Goal: Task Accomplishment & Management: Use online tool/utility

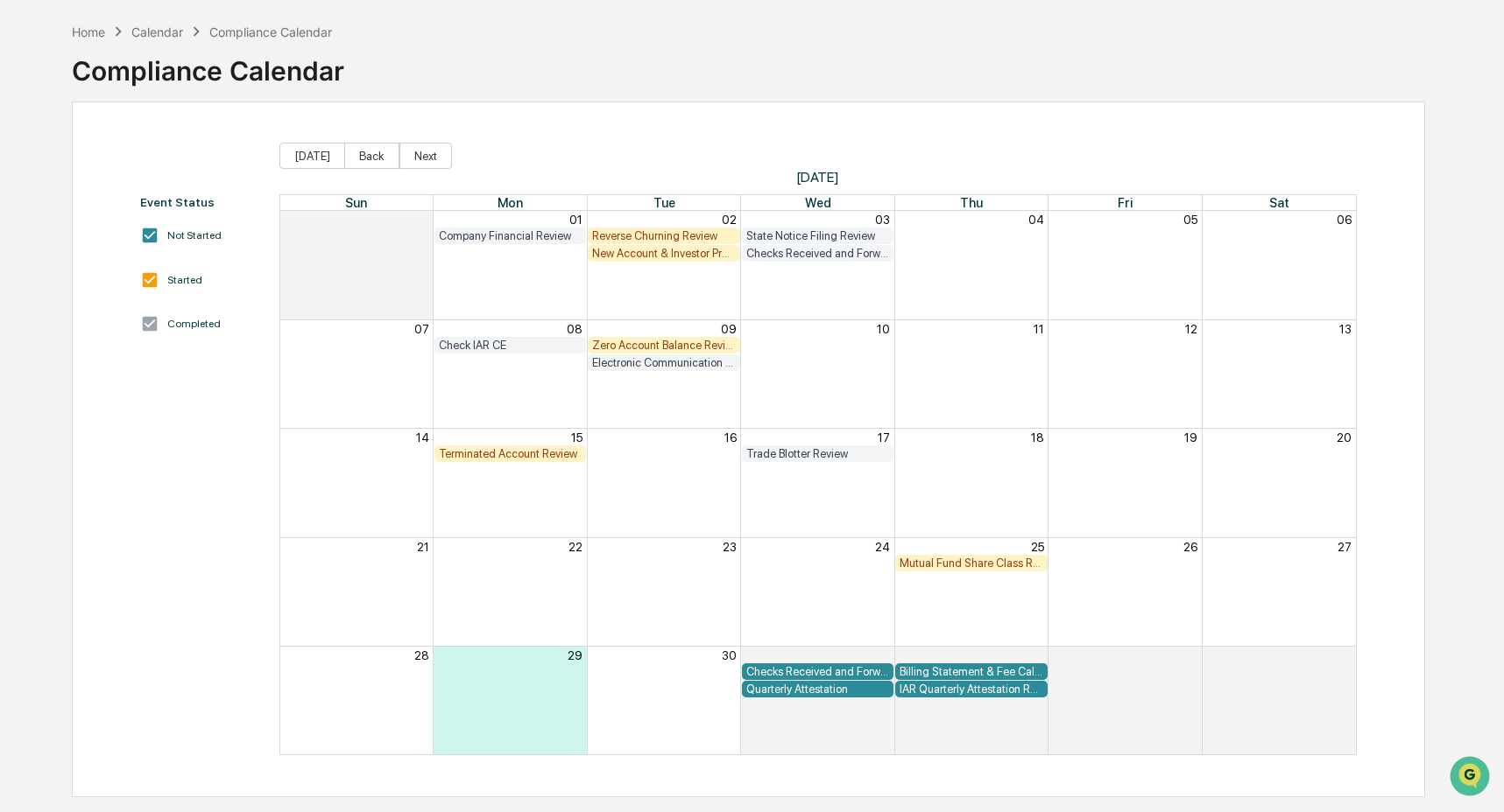
scroll to position [67, 0]
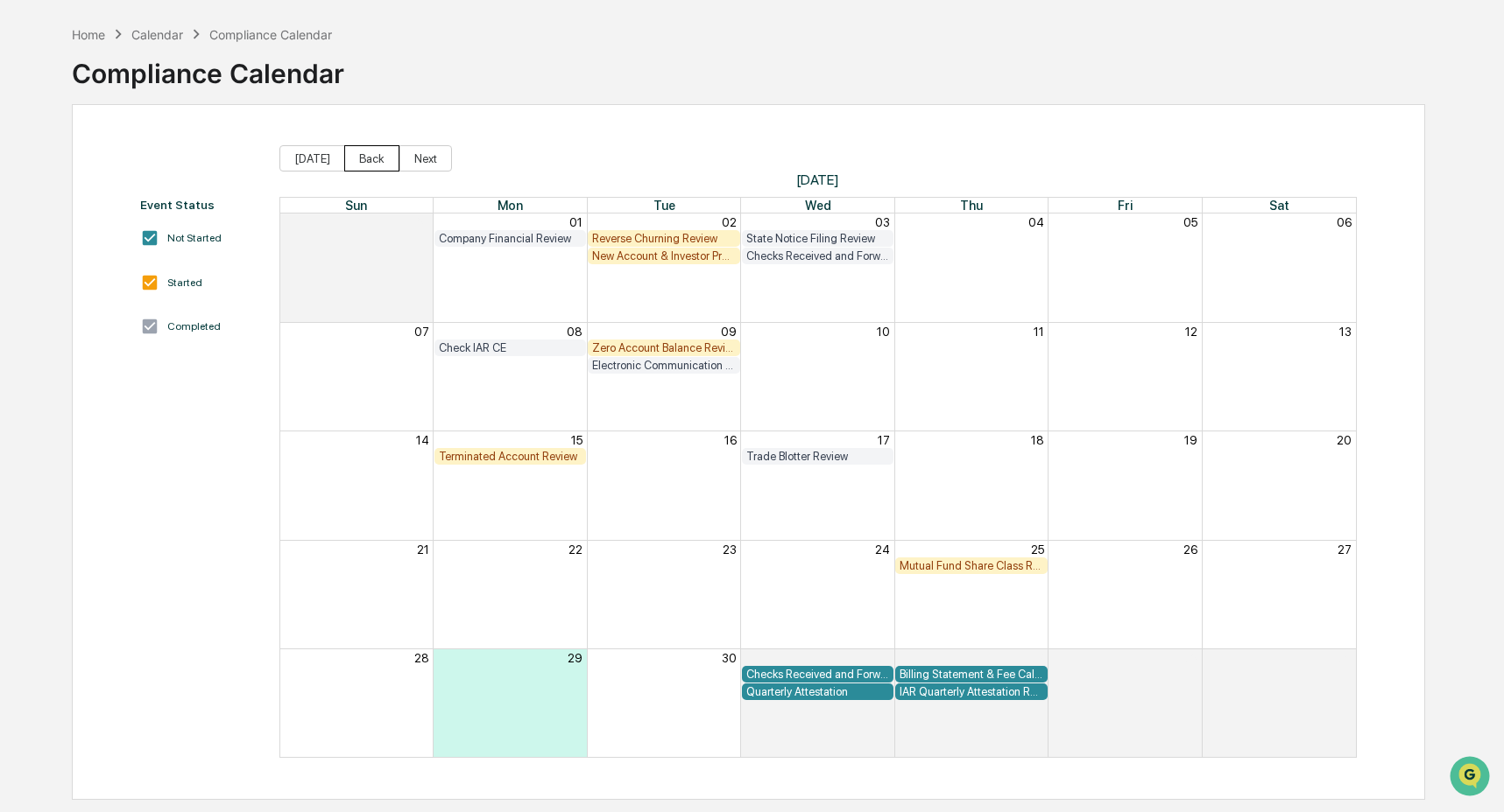
click at [365, 151] on button "Back" at bounding box center [372, 159] width 55 height 27
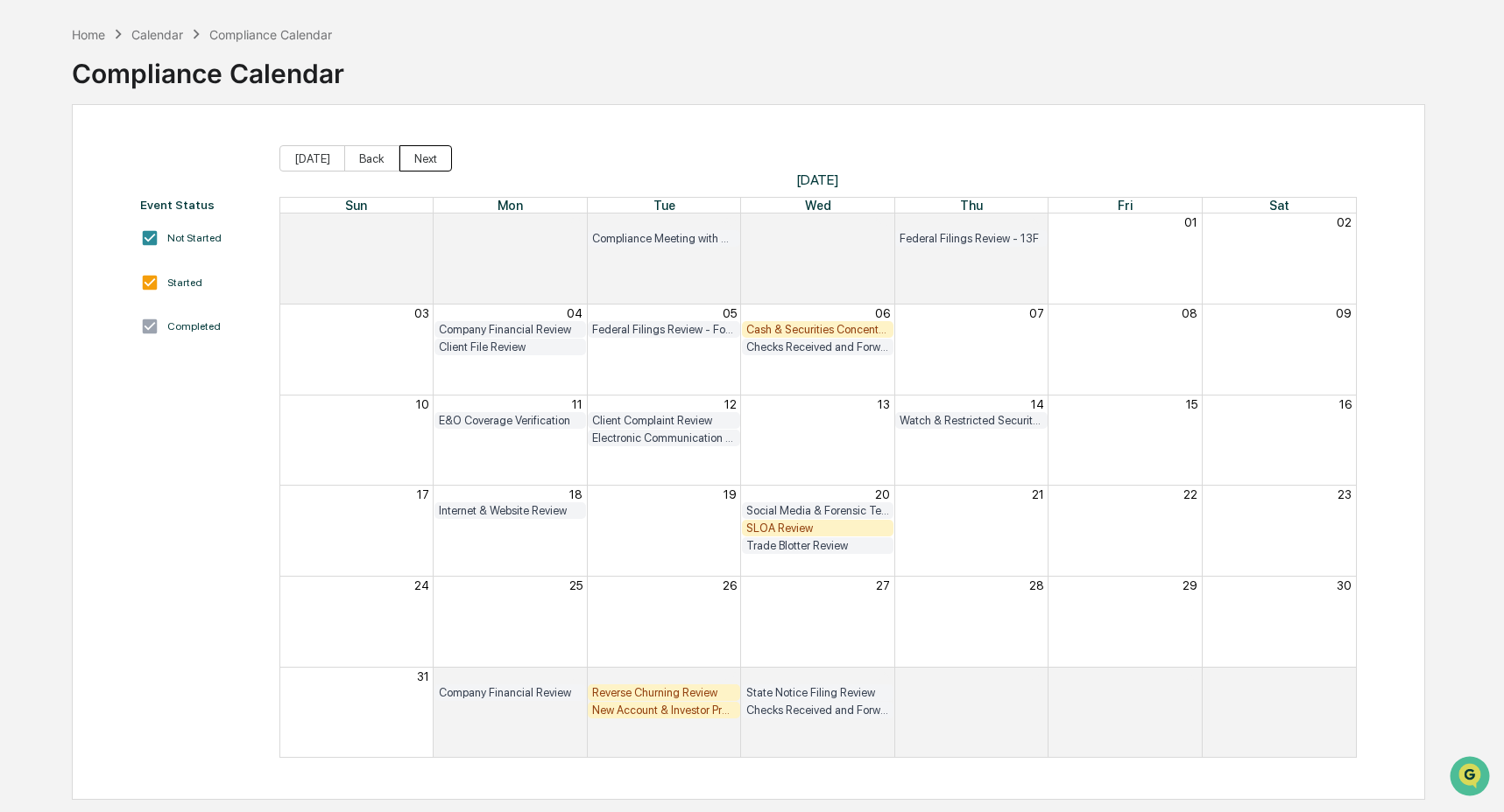
click at [431, 151] on button "Next" at bounding box center [425, 159] width 52 height 27
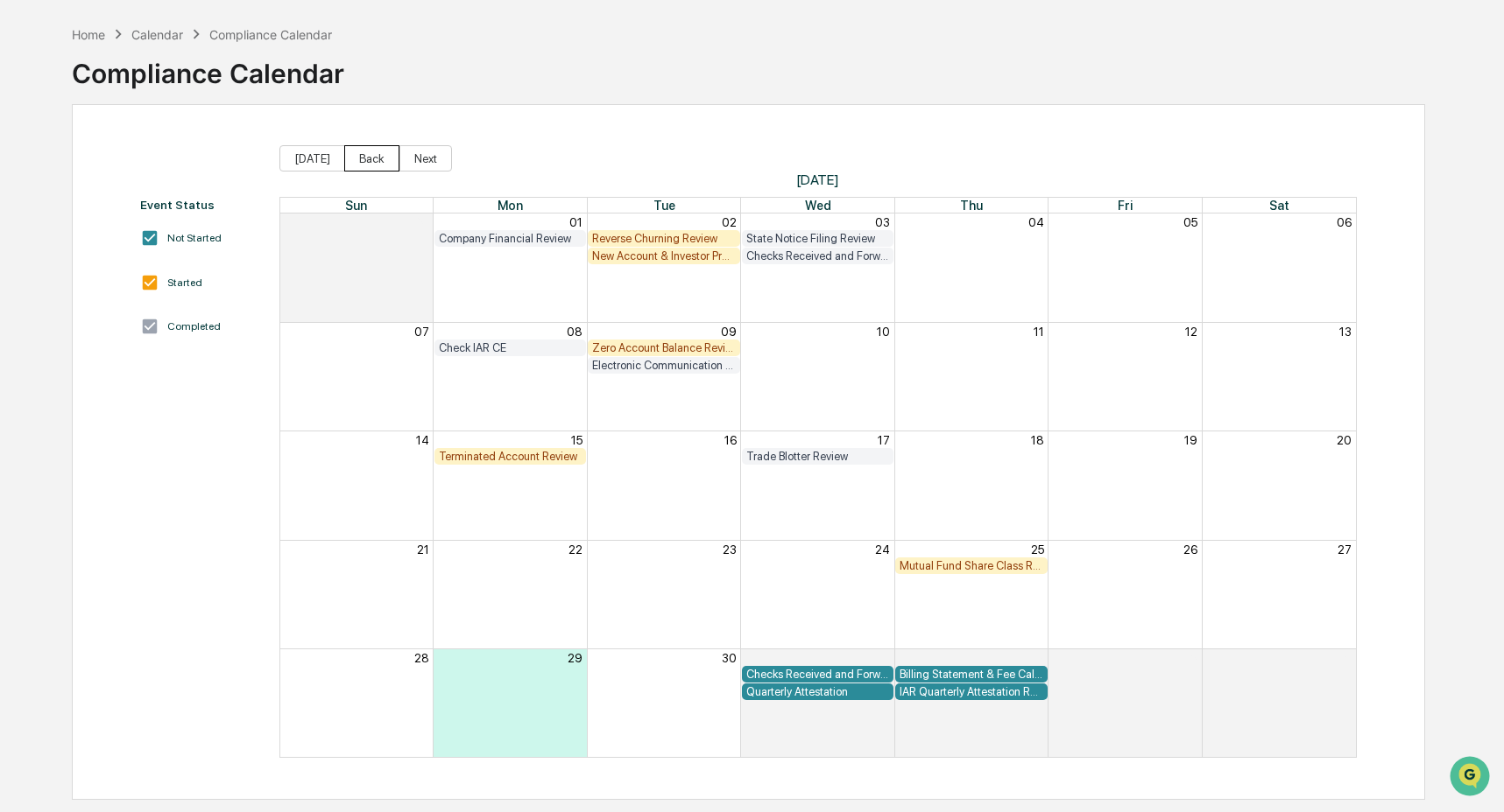
click at [380, 157] on button "Back" at bounding box center [372, 159] width 55 height 27
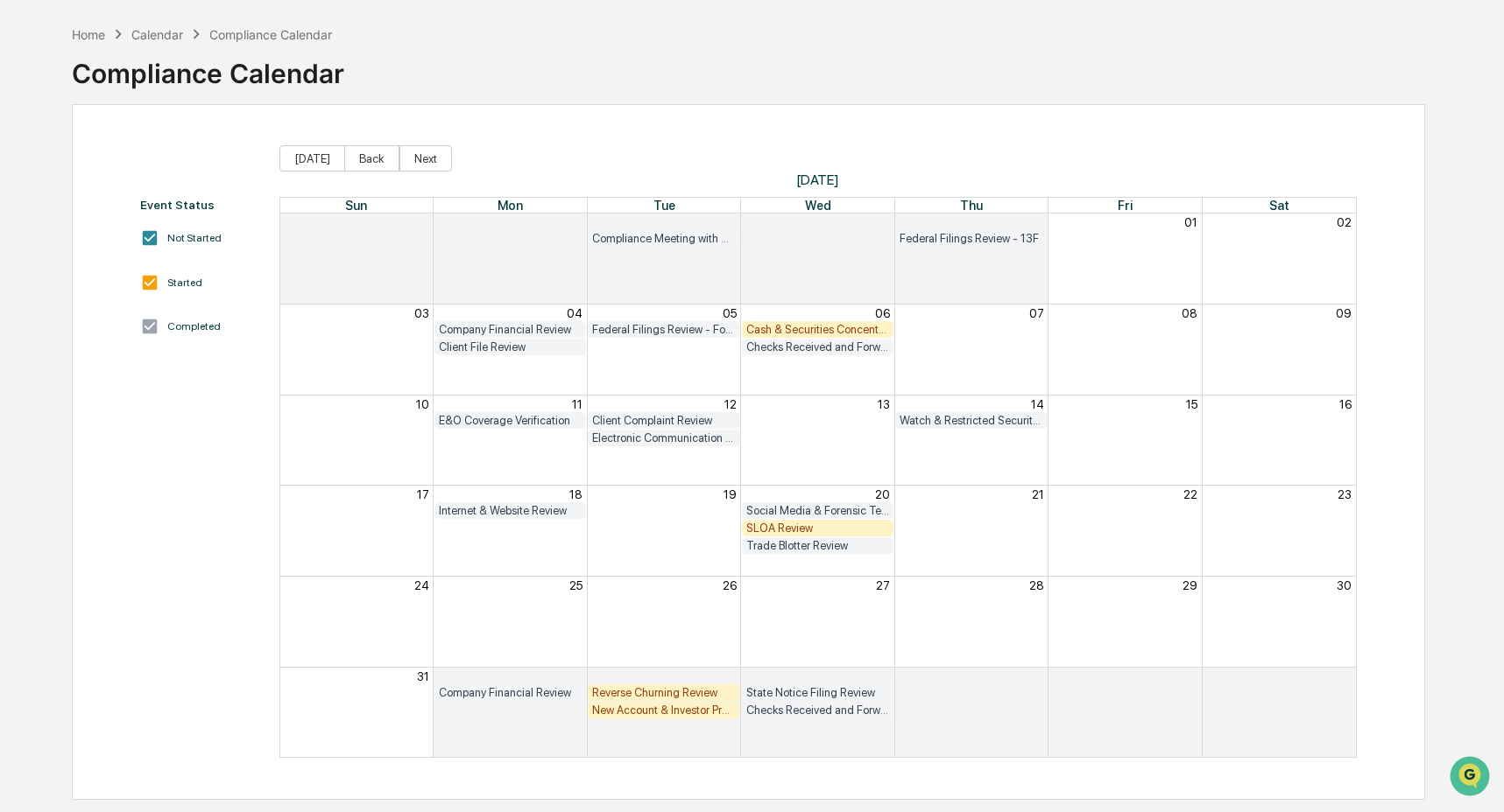
click at [783, 326] on div "Cash & Securities Concentration Review" at bounding box center [817, 330] width 143 height 13
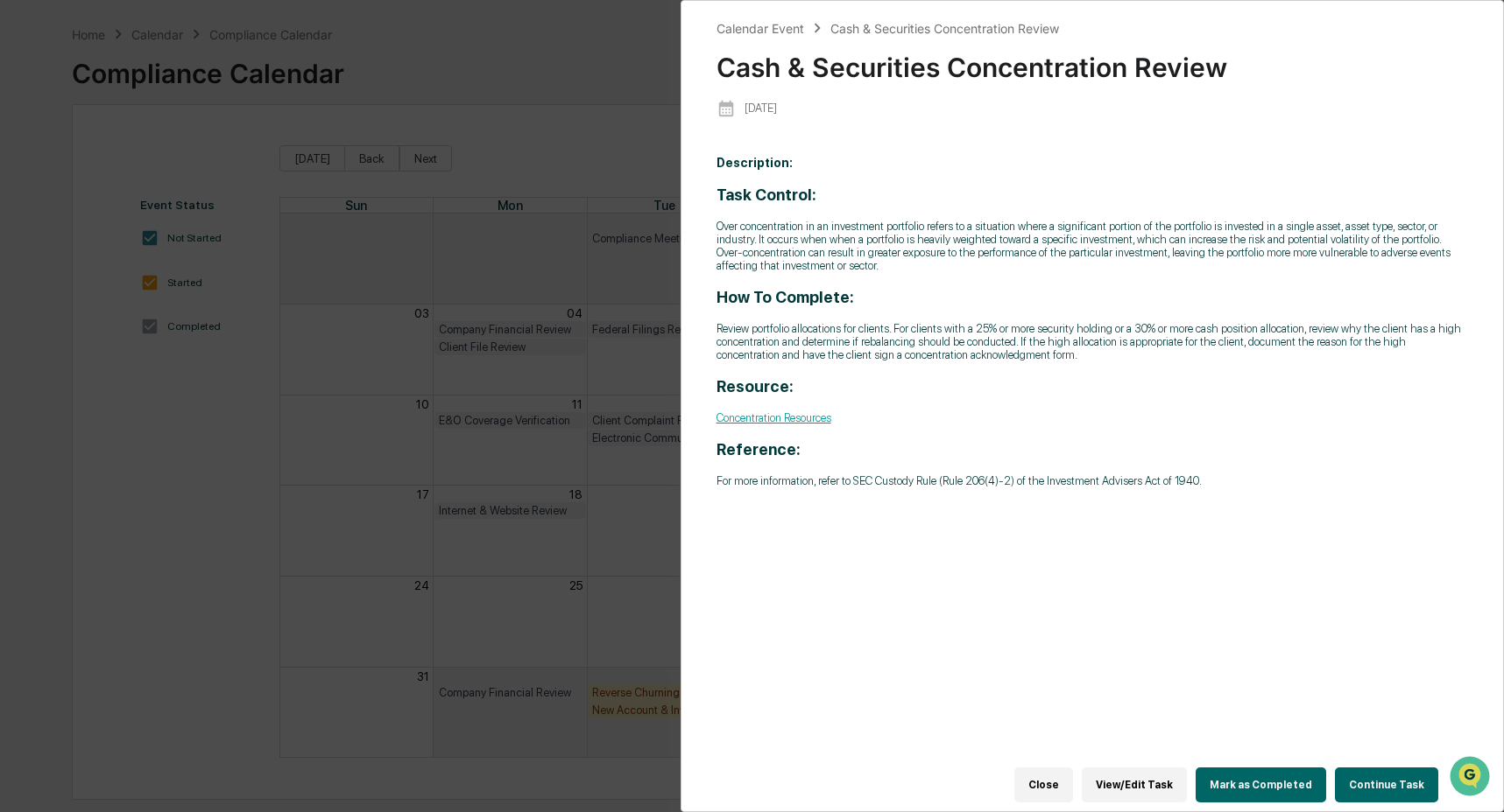
click at [1382, 772] on button "Continue Task" at bounding box center [1386, 784] width 104 height 35
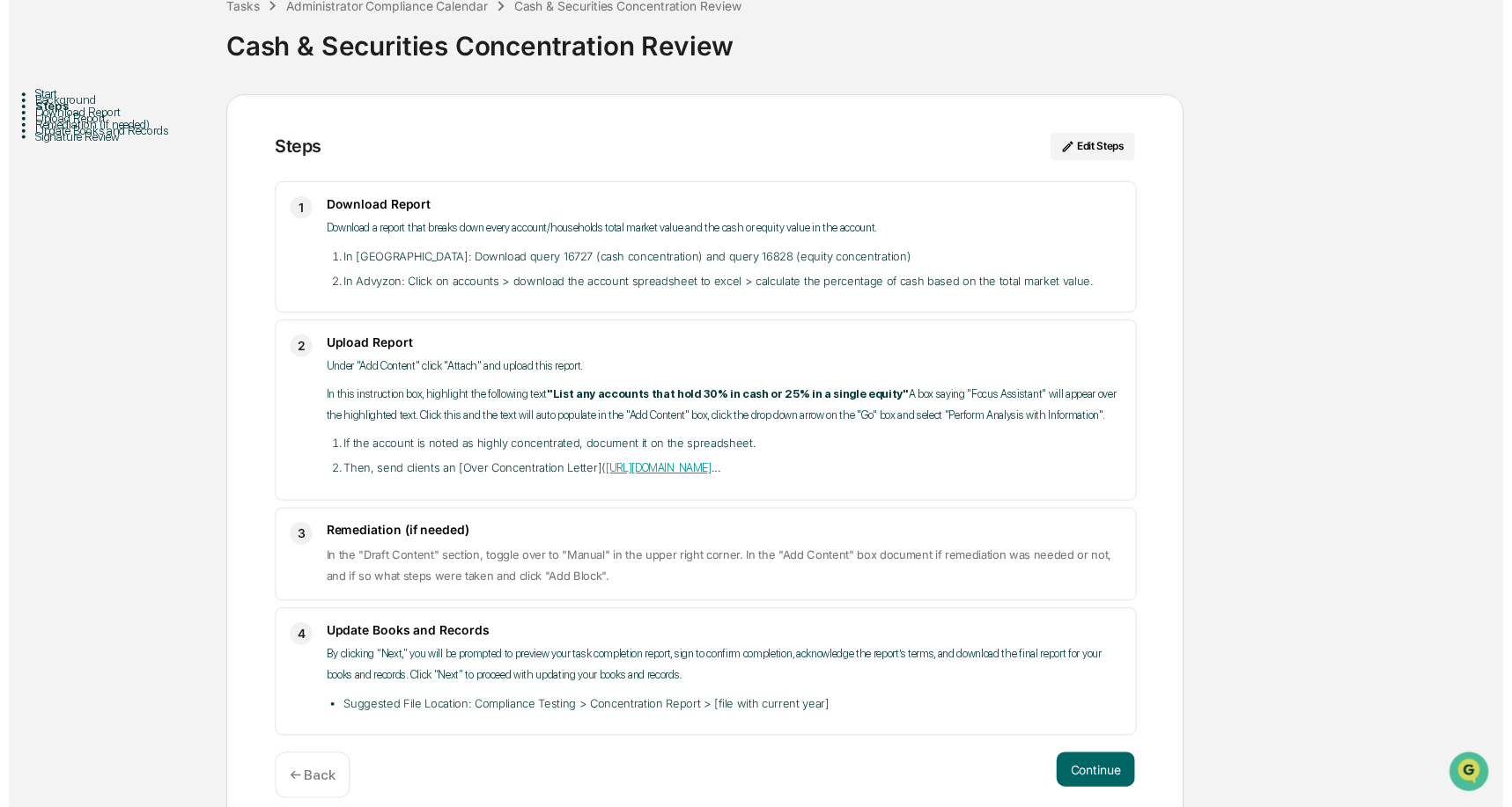
scroll to position [154, 0]
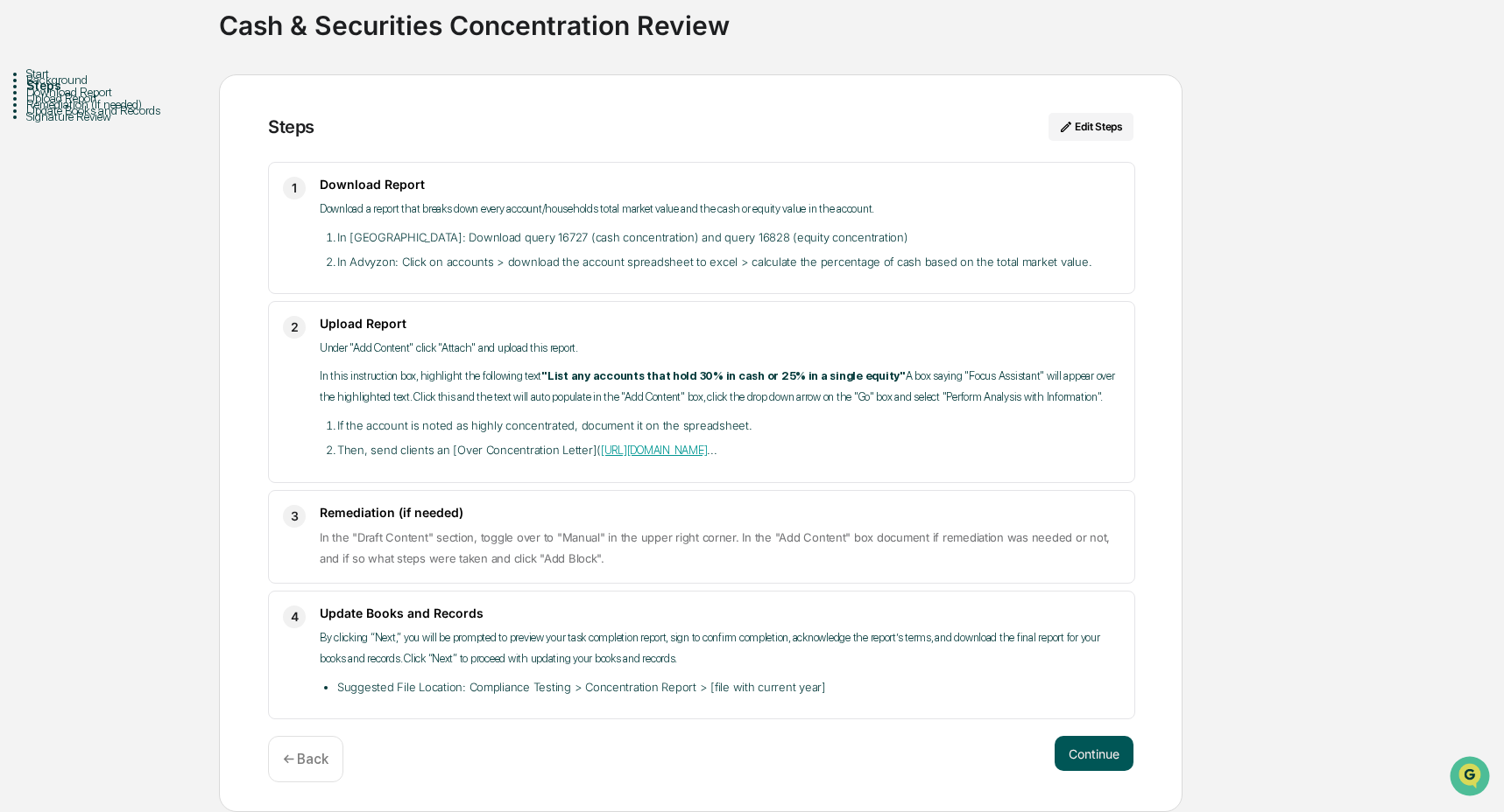
click at [1096, 763] on button "Continue" at bounding box center [1093, 753] width 79 height 35
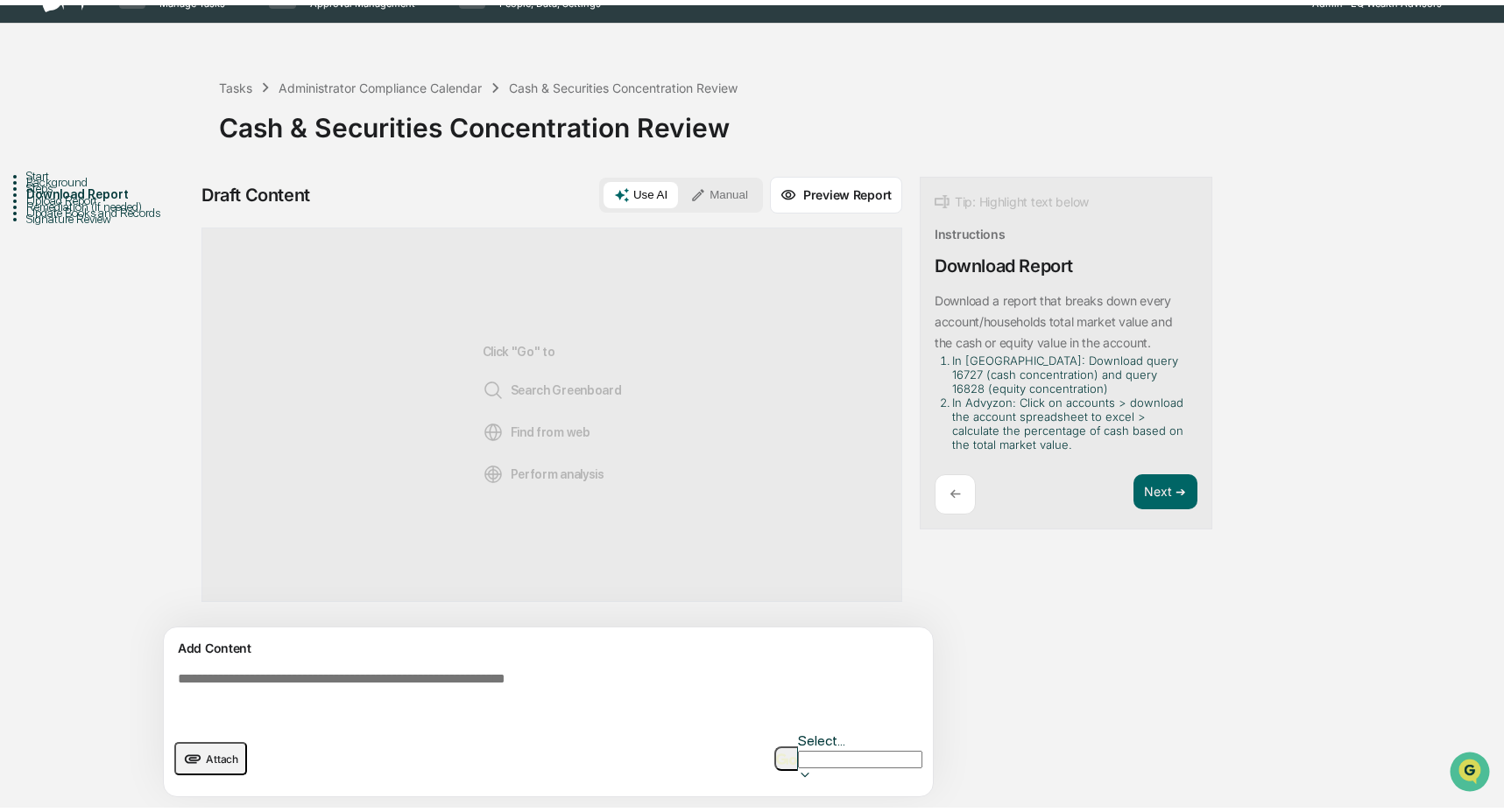
scroll to position [13, 0]
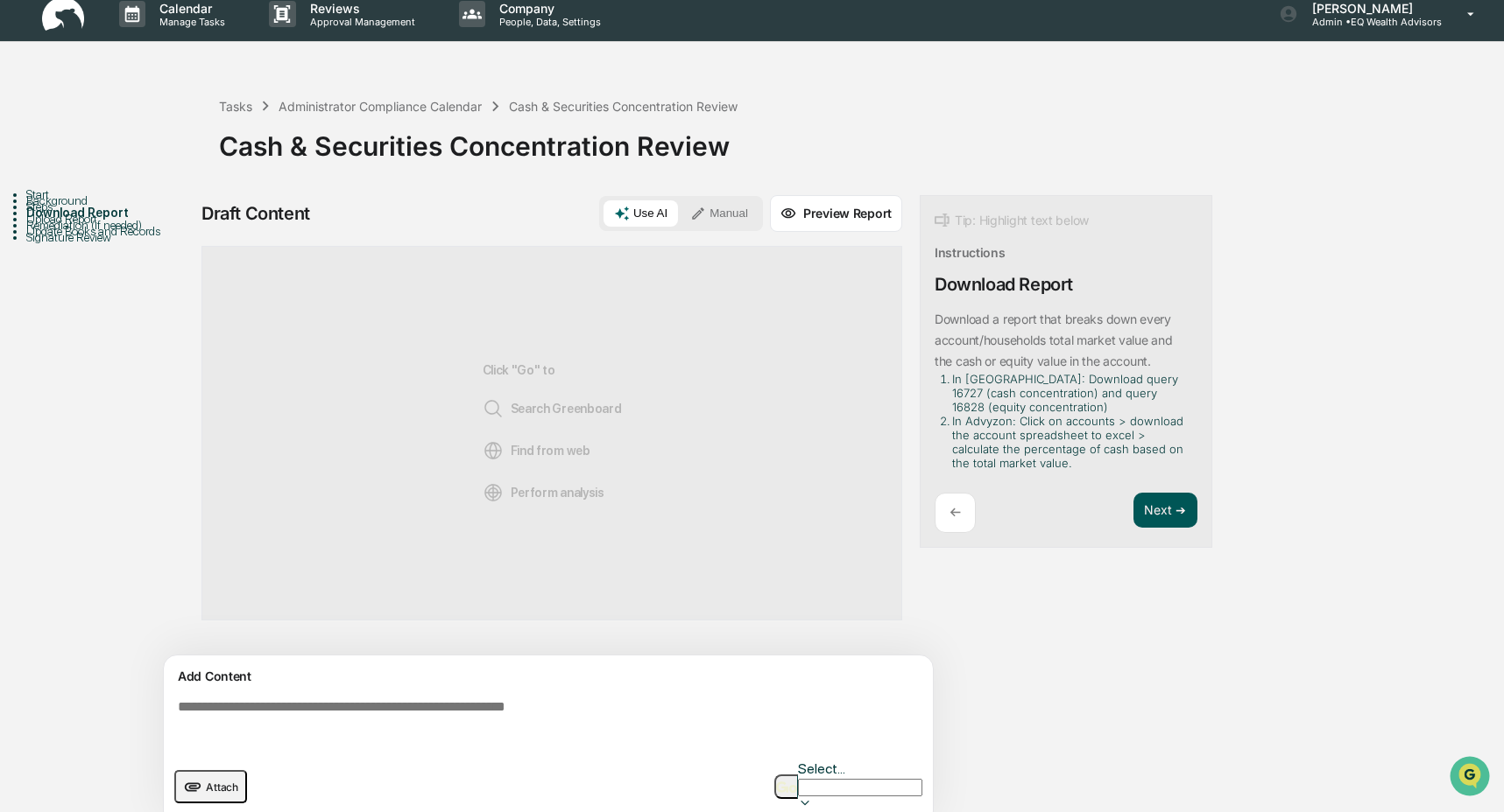
click at [1164, 512] on button "Next ➔" at bounding box center [1164, 511] width 64 height 36
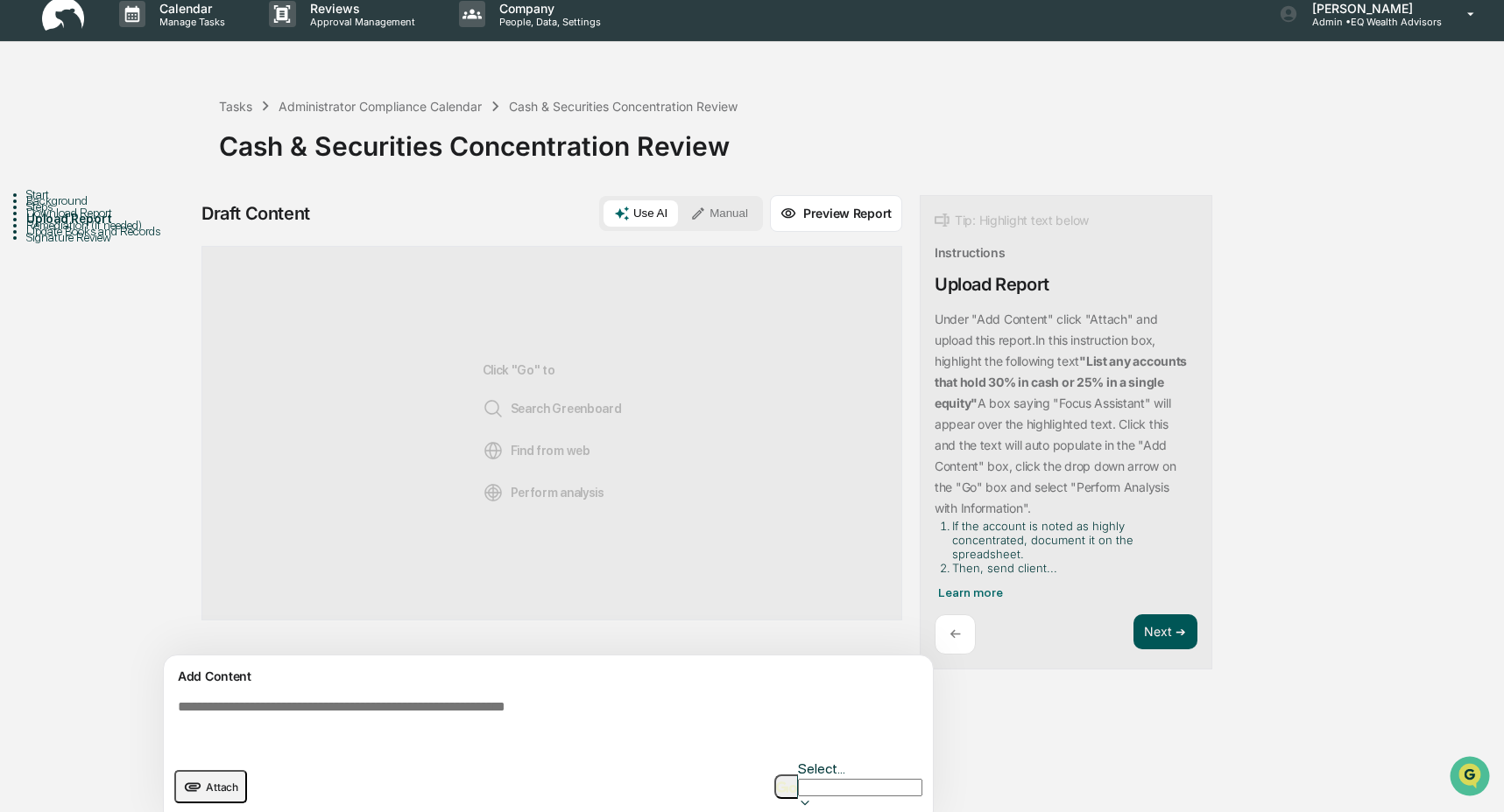
click at [1158, 627] on button "Next ➔" at bounding box center [1164, 632] width 64 height 36
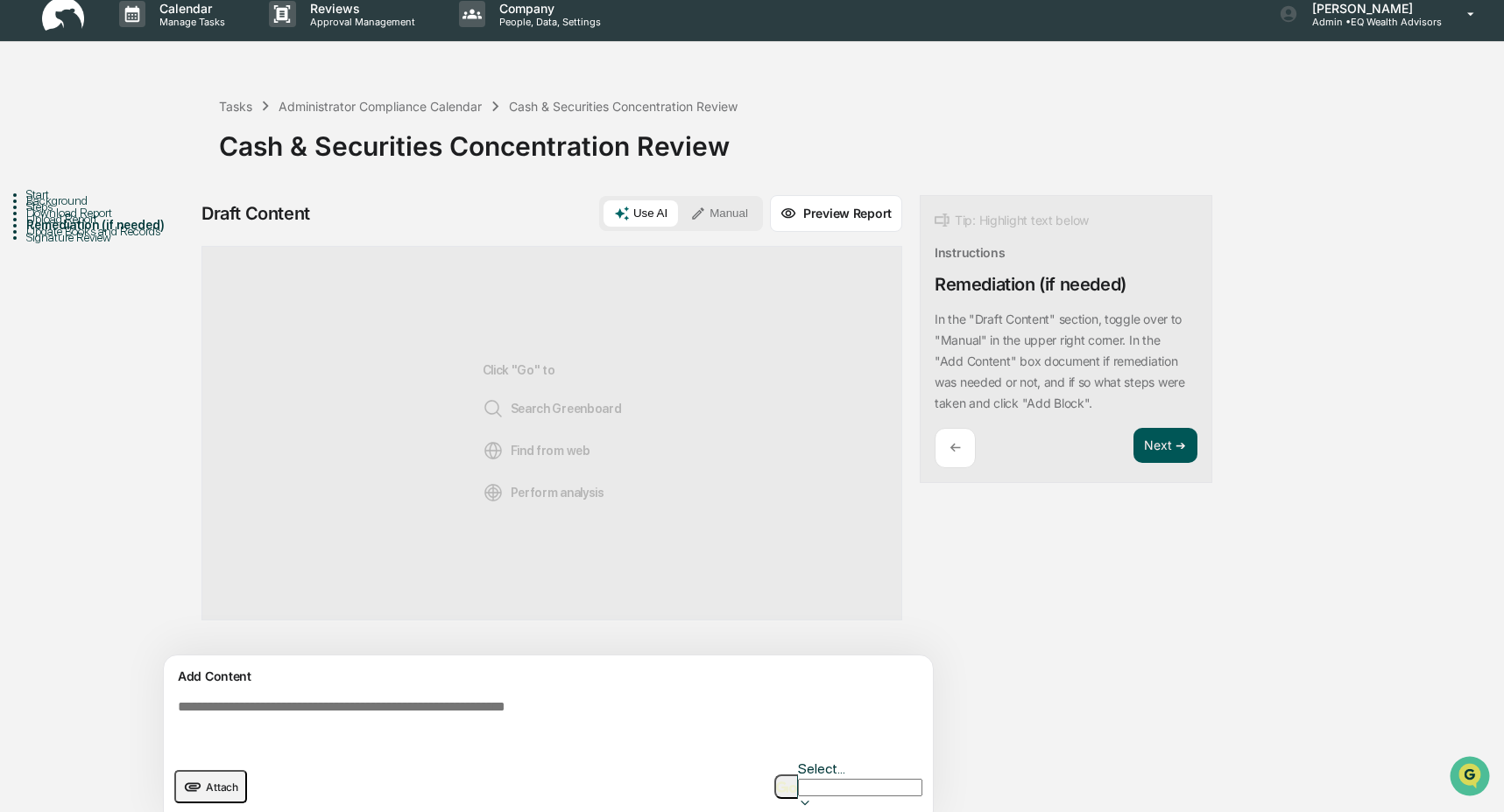
click at [1156, 446] on button "Next ➔" at bounding box center [1164, 446] width 64 height 36
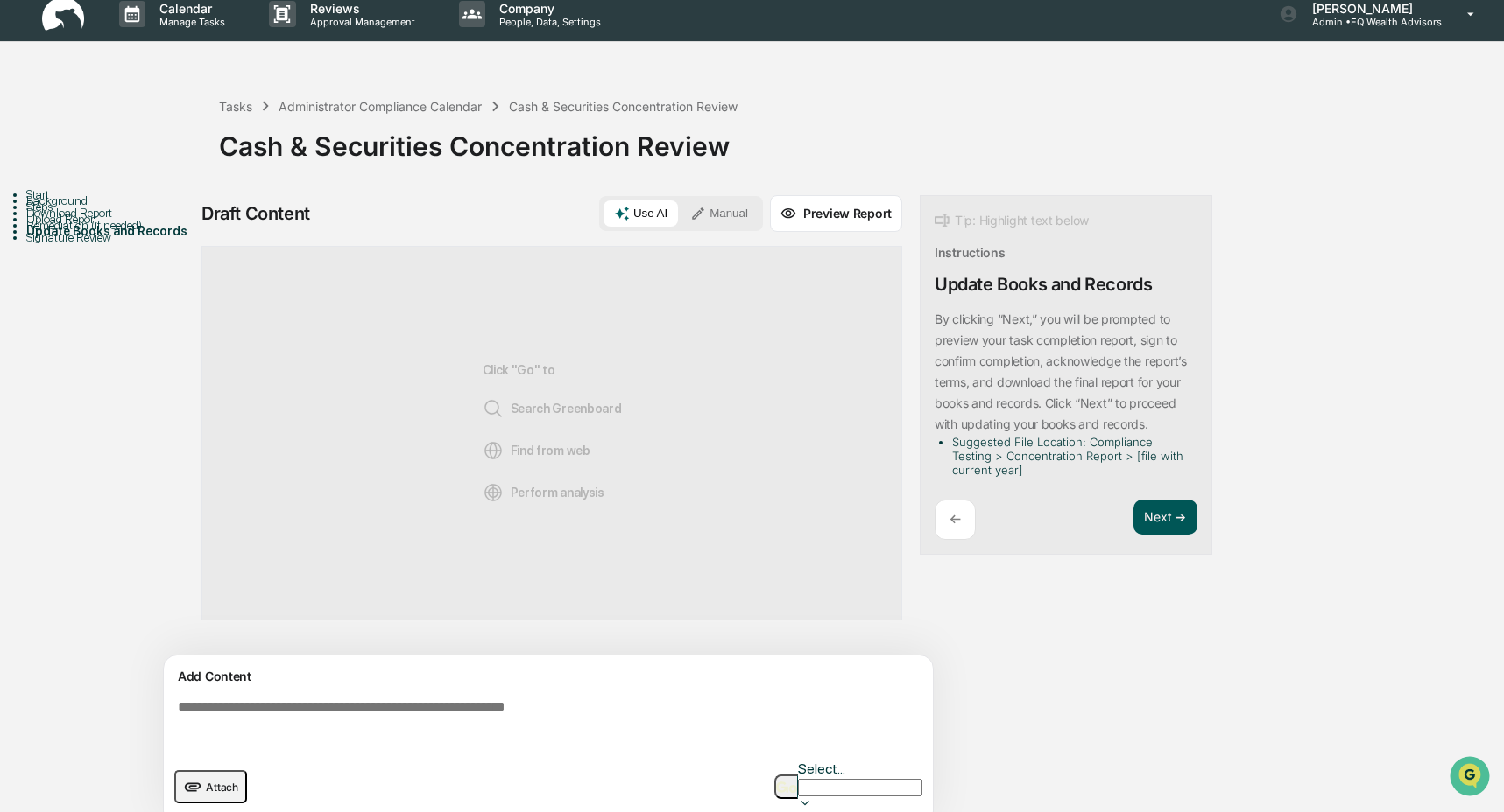
click at [1154, 519] on button "Next ➔" at bounding box center [1164, 518] width 64 height 36
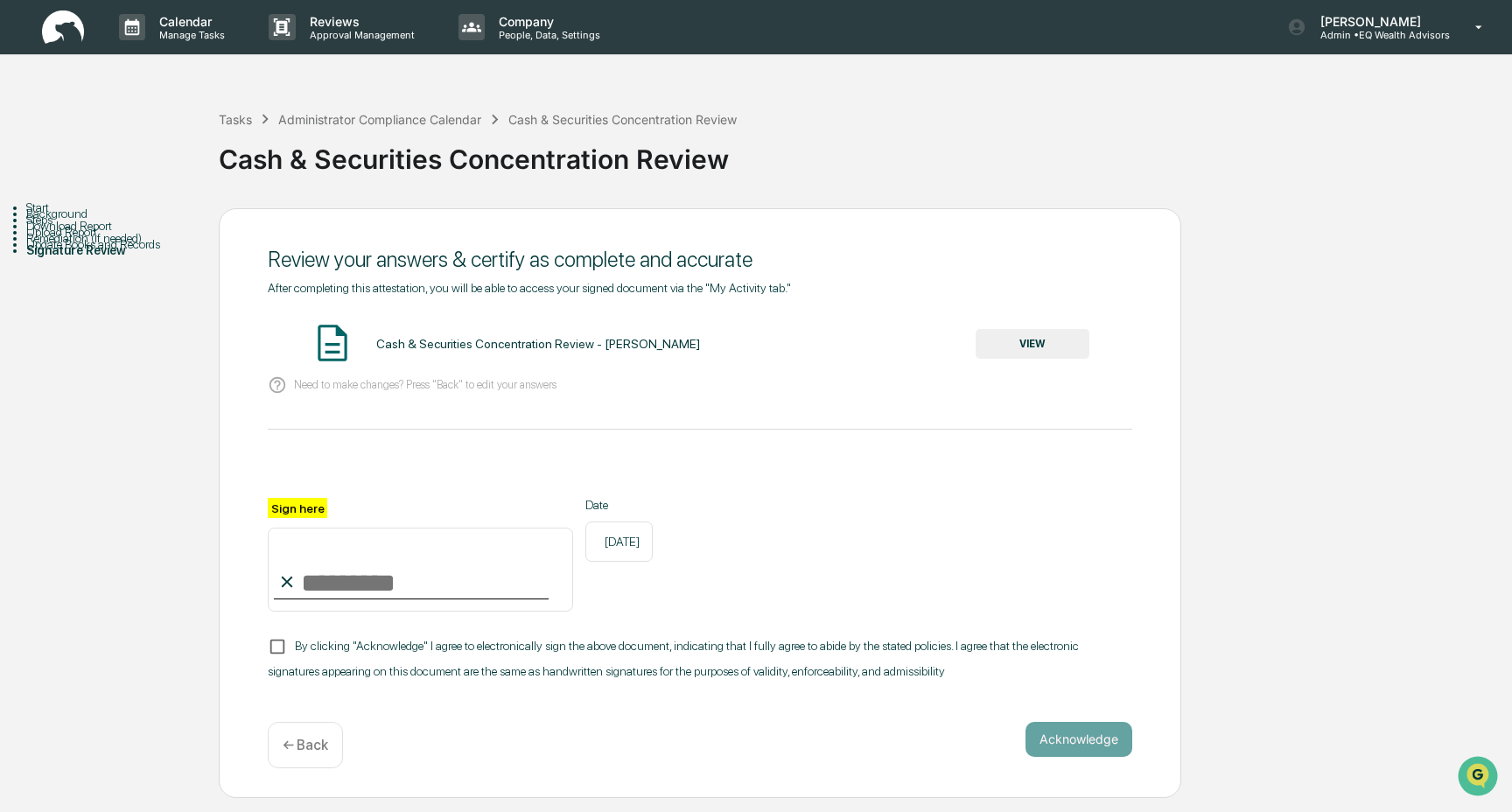
click at [1023, 341] on button "VIEW" at bounding box center [1032, 343] width 114 height 29
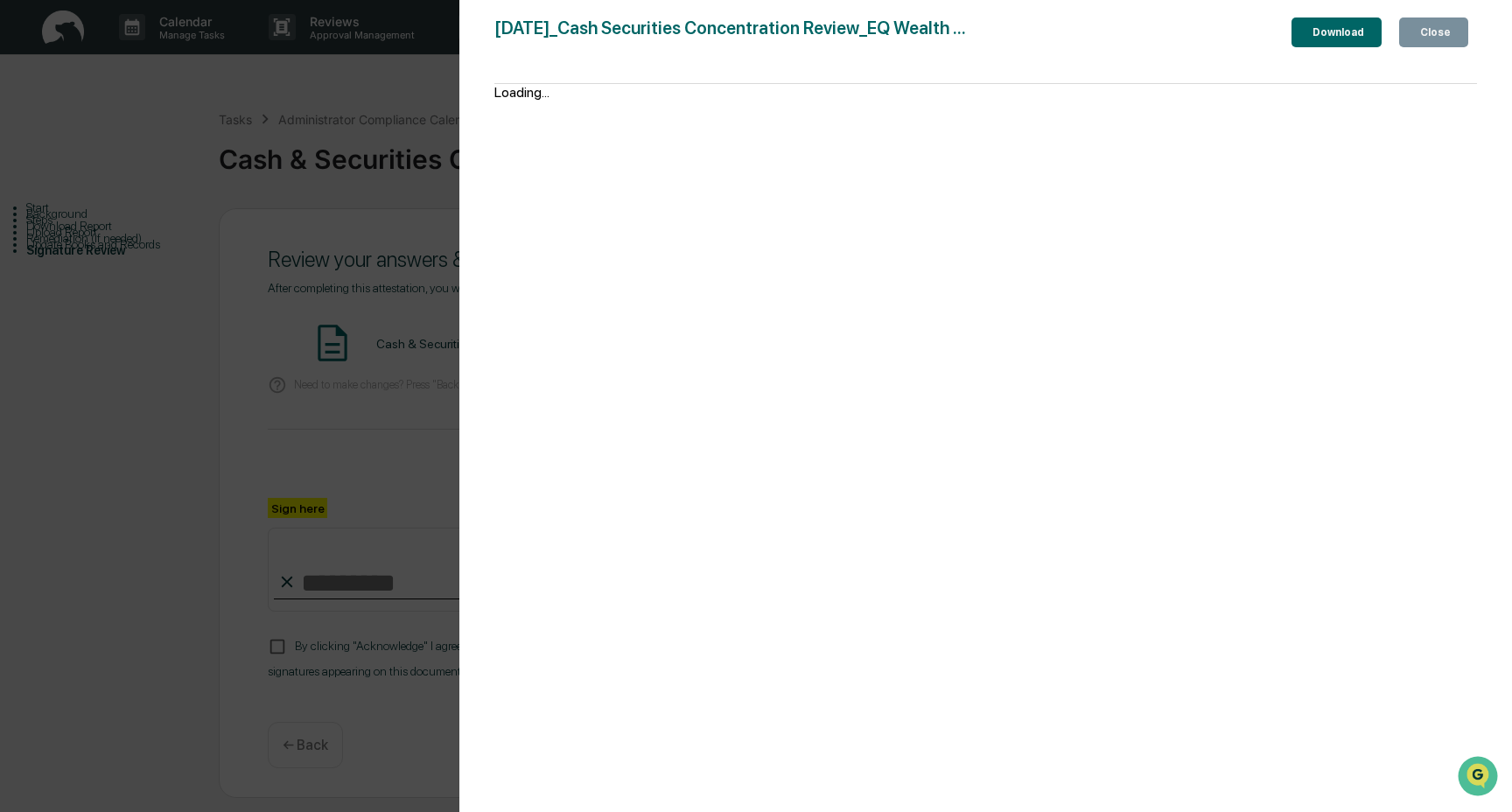
click at [1447, 29] on div "Close" at bounding box center [1433, 32] width 34 height 12
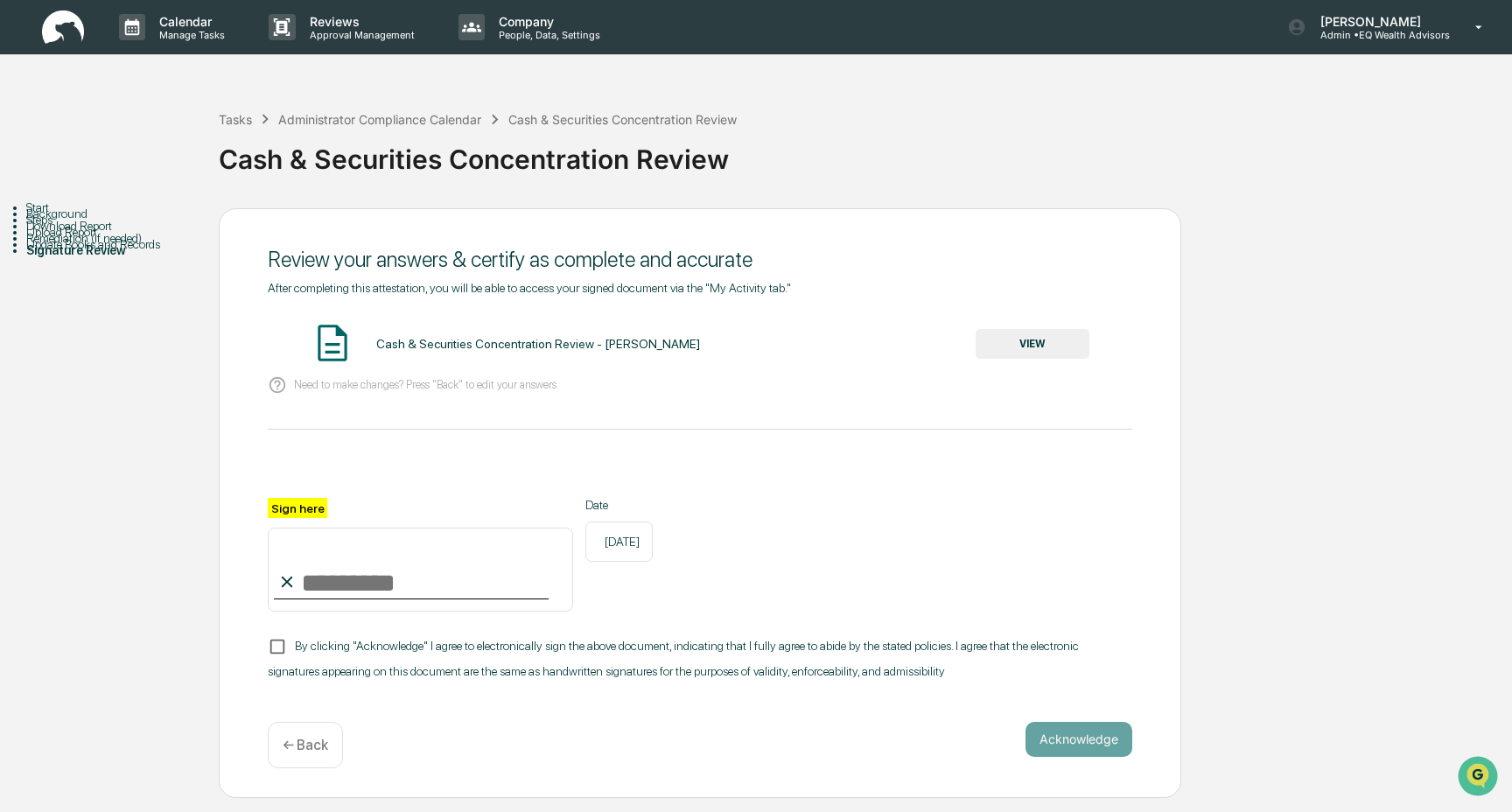
click at [363, 579] on input "Sign here" at bounding box center [420, 570] width 305 height 84
type input "**********"
click at [1073, 743] on button "Acknowledge" at bounding box center [1079, 739] width 106 height 35
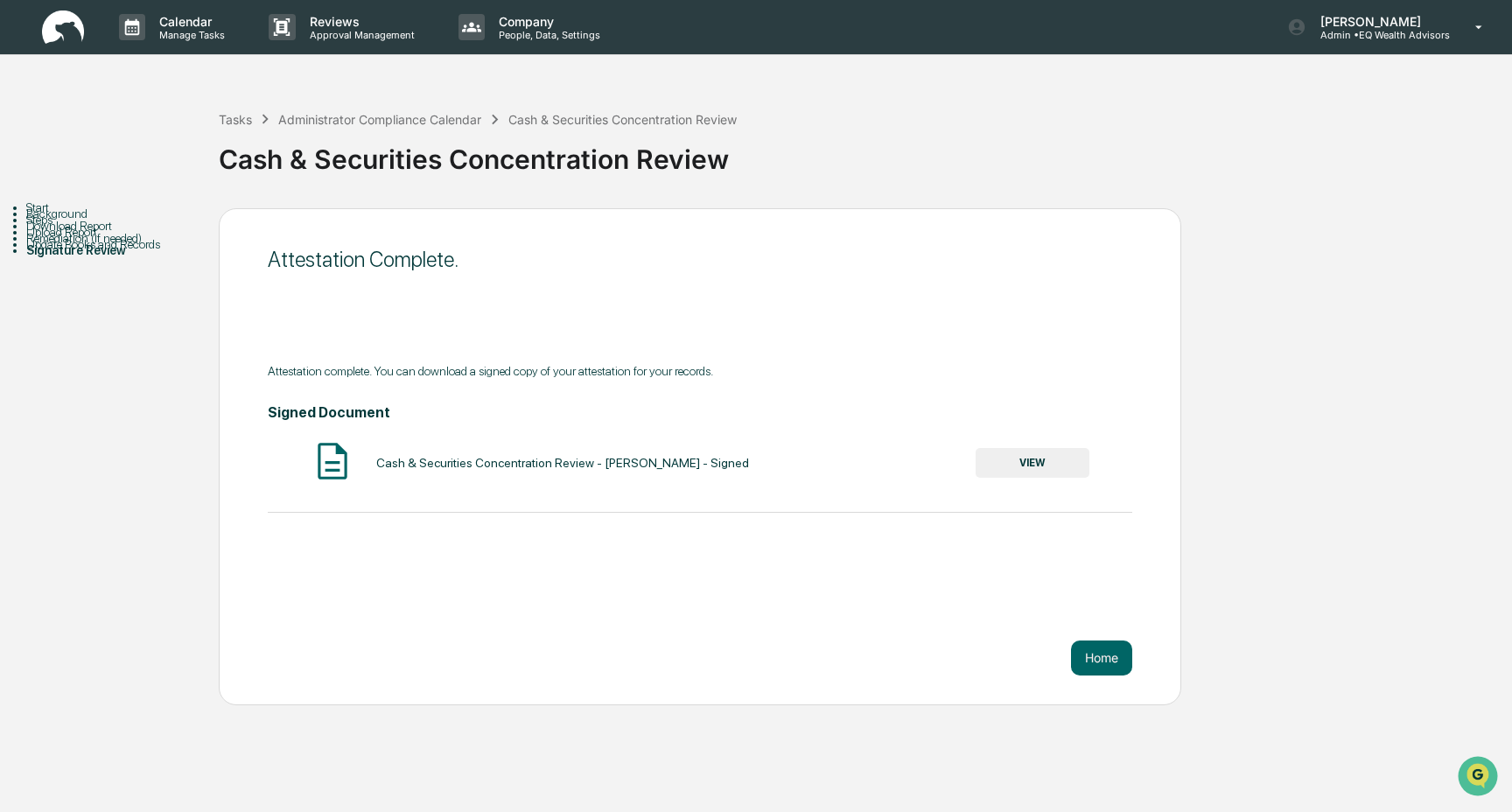
click at [1014, 464] on button "VIEW" at bounding box center [1032, 462] width 114 height 29
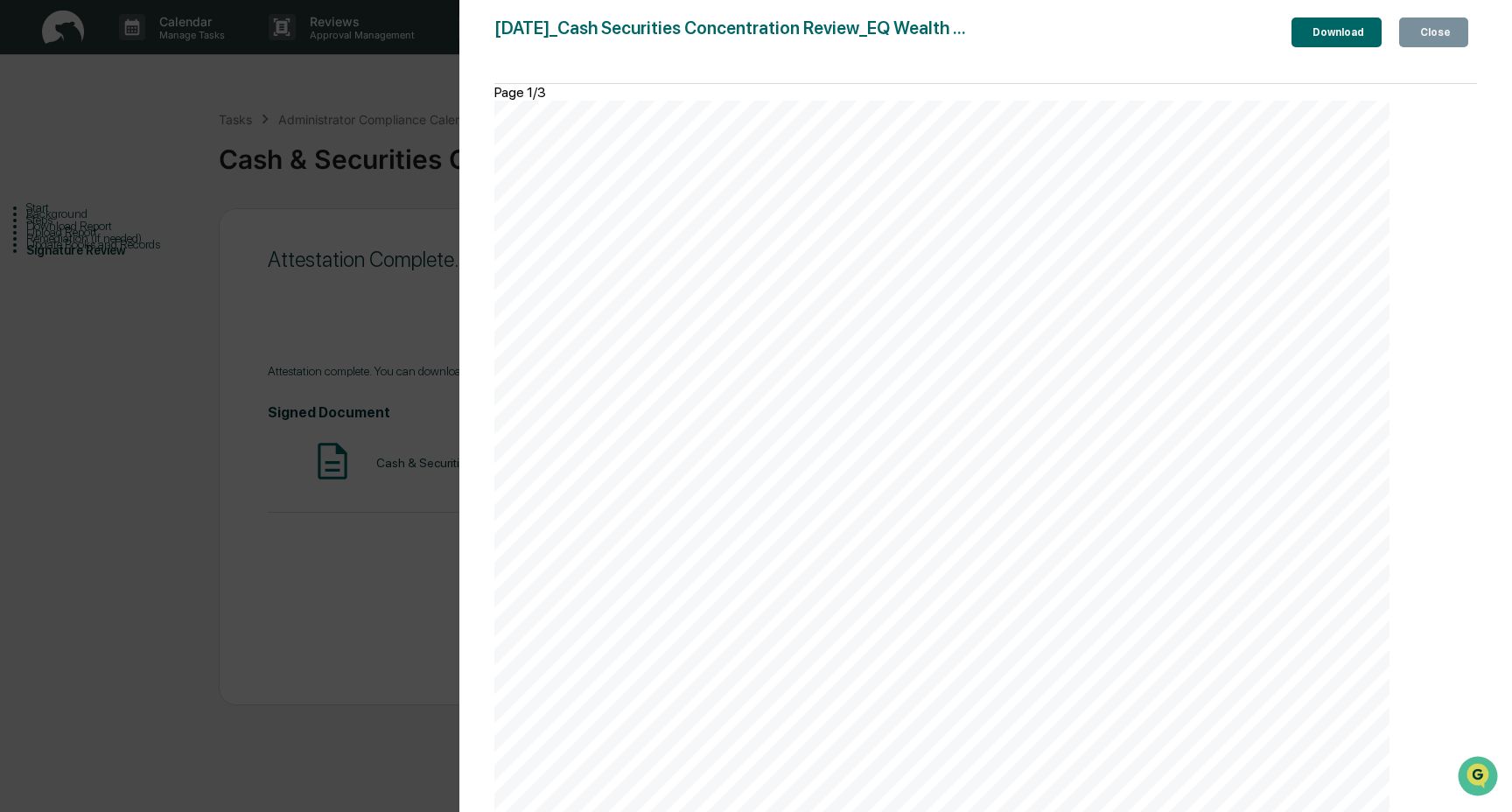
click at [1329, 39] on div "Download" at bounding box center [1336, 32] width 55 height 12
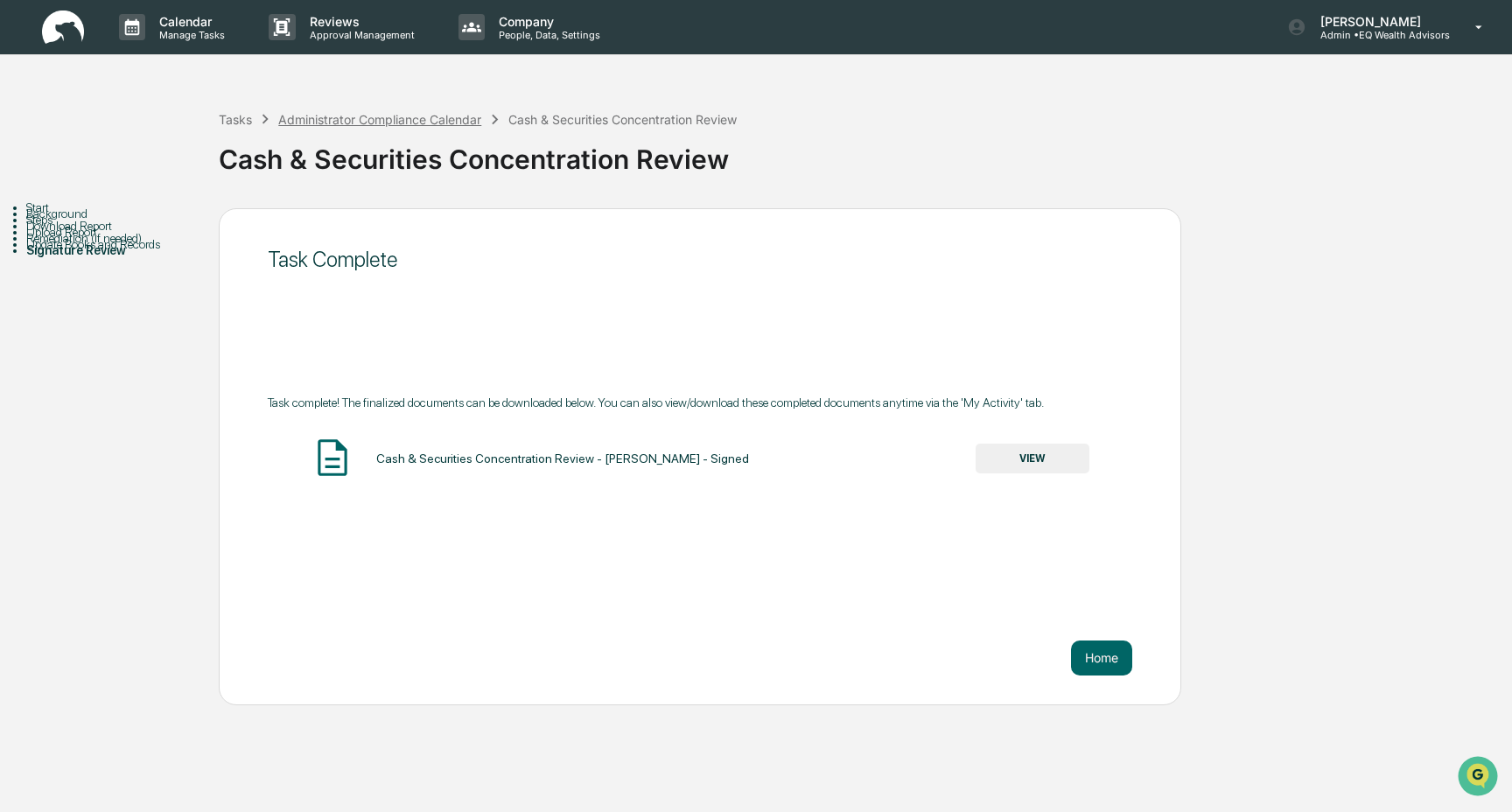
click at [395, 124] on div "Administrator Compliance Calendar" at bounding box center [380, 120] width 203 height 15
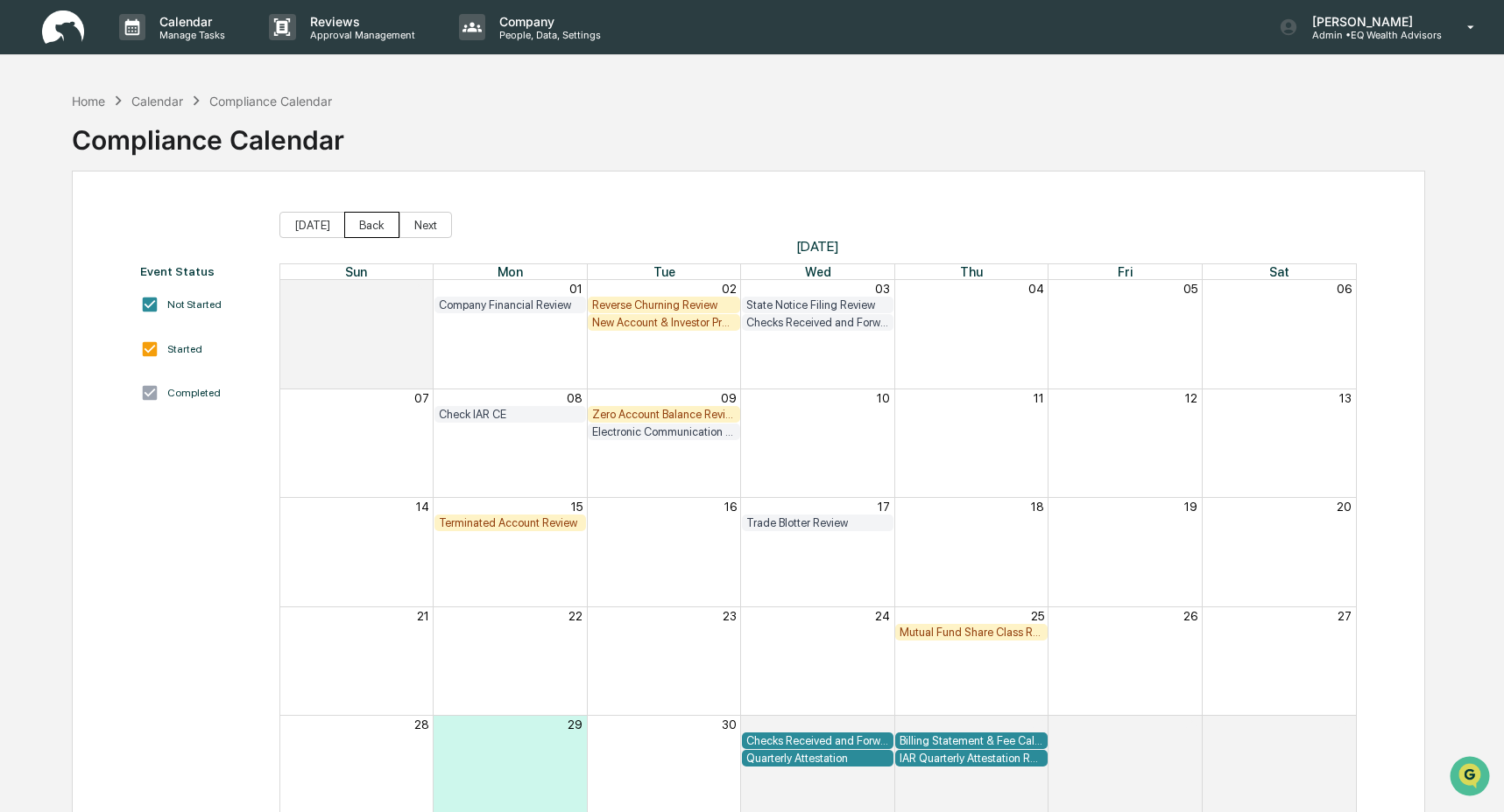
click at [379, 225] on button "Back" at bounding box center [372, 225] width 55 height 27
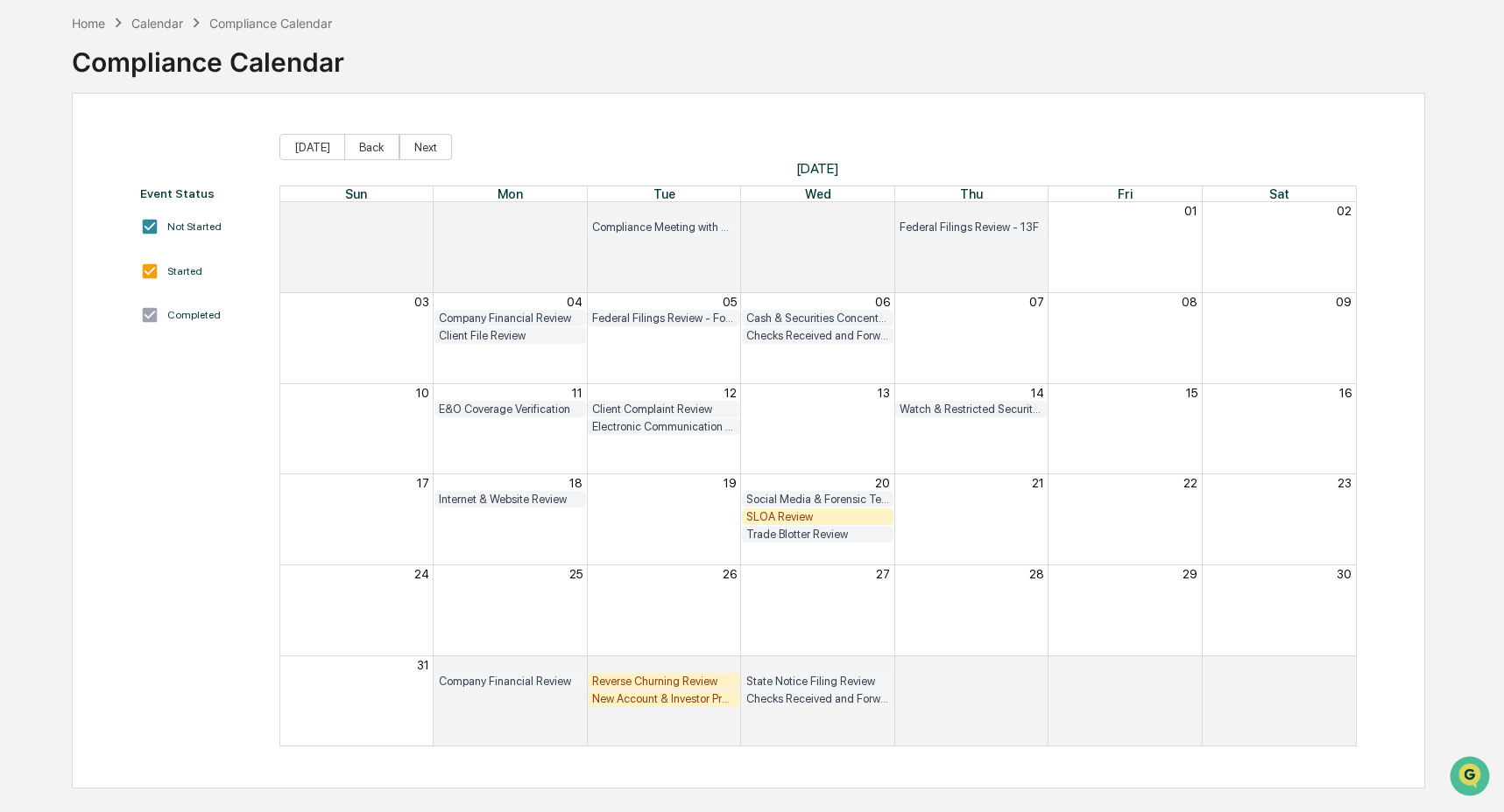
scroll to position [83, 0]
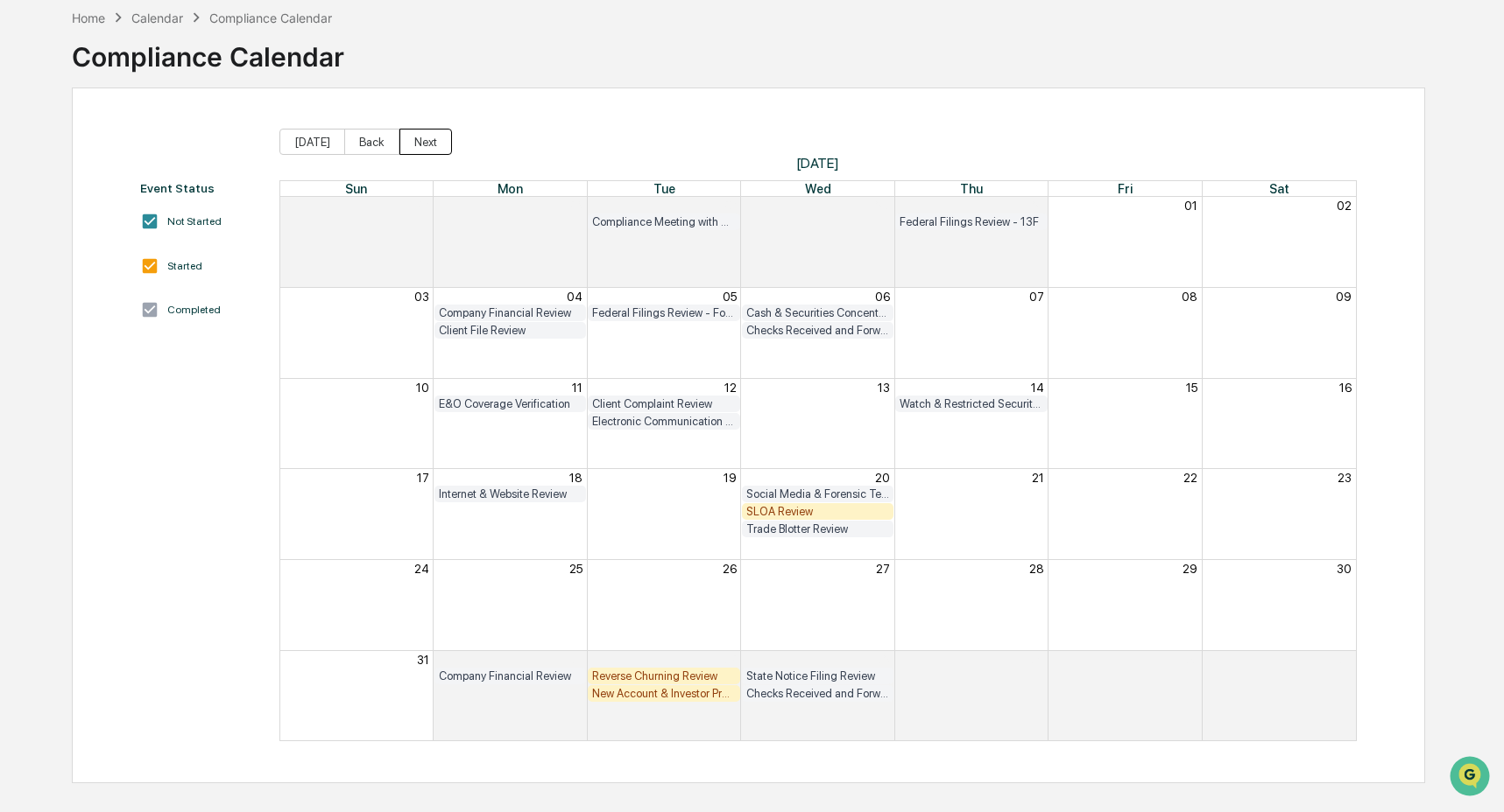
click at [427, 137] on button "Next" at bounding box center [425, 142] width 52 height 27
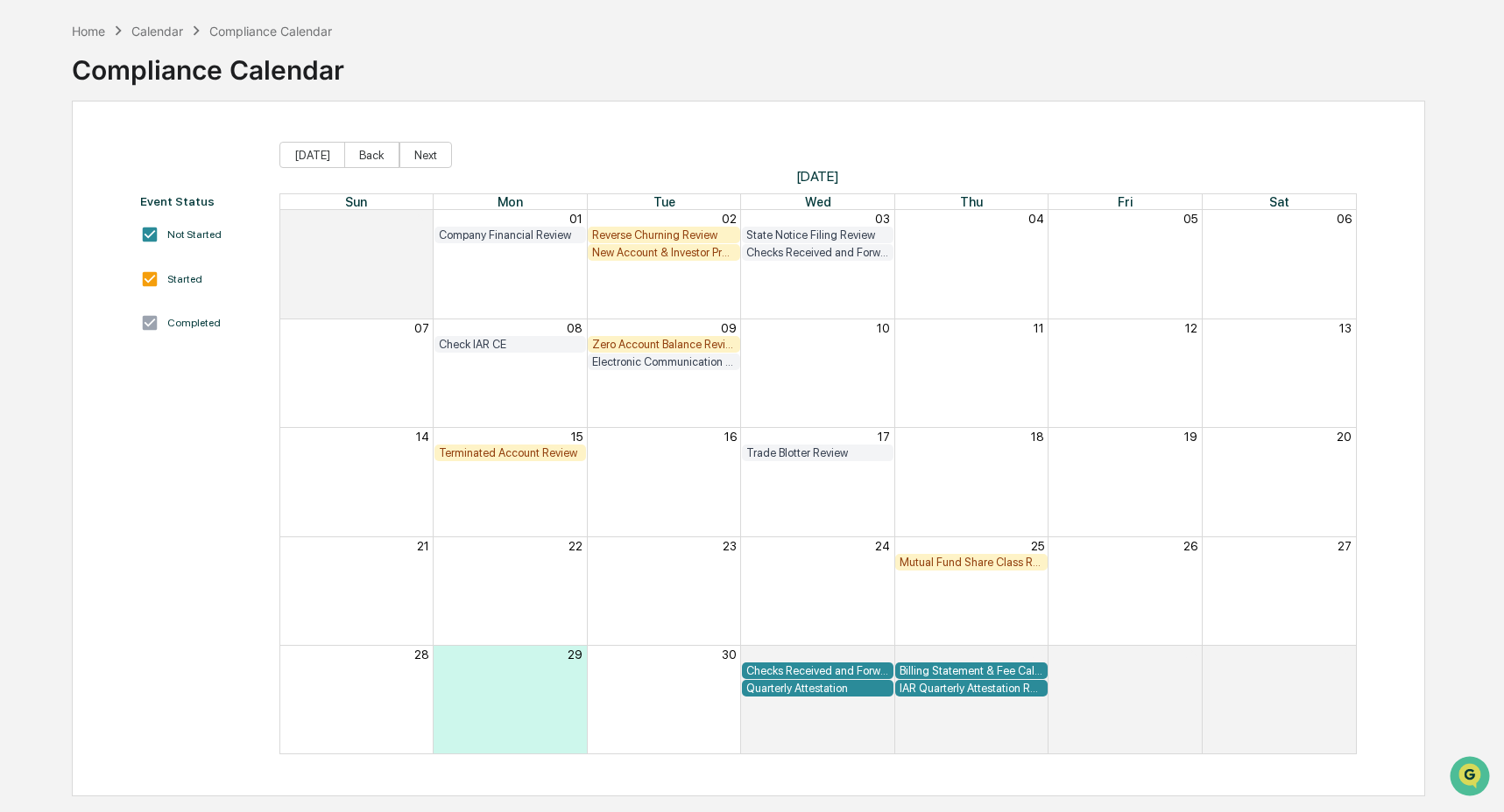
scroll to position [61, 0]
